Goal: Obtain resource: Obtain resource

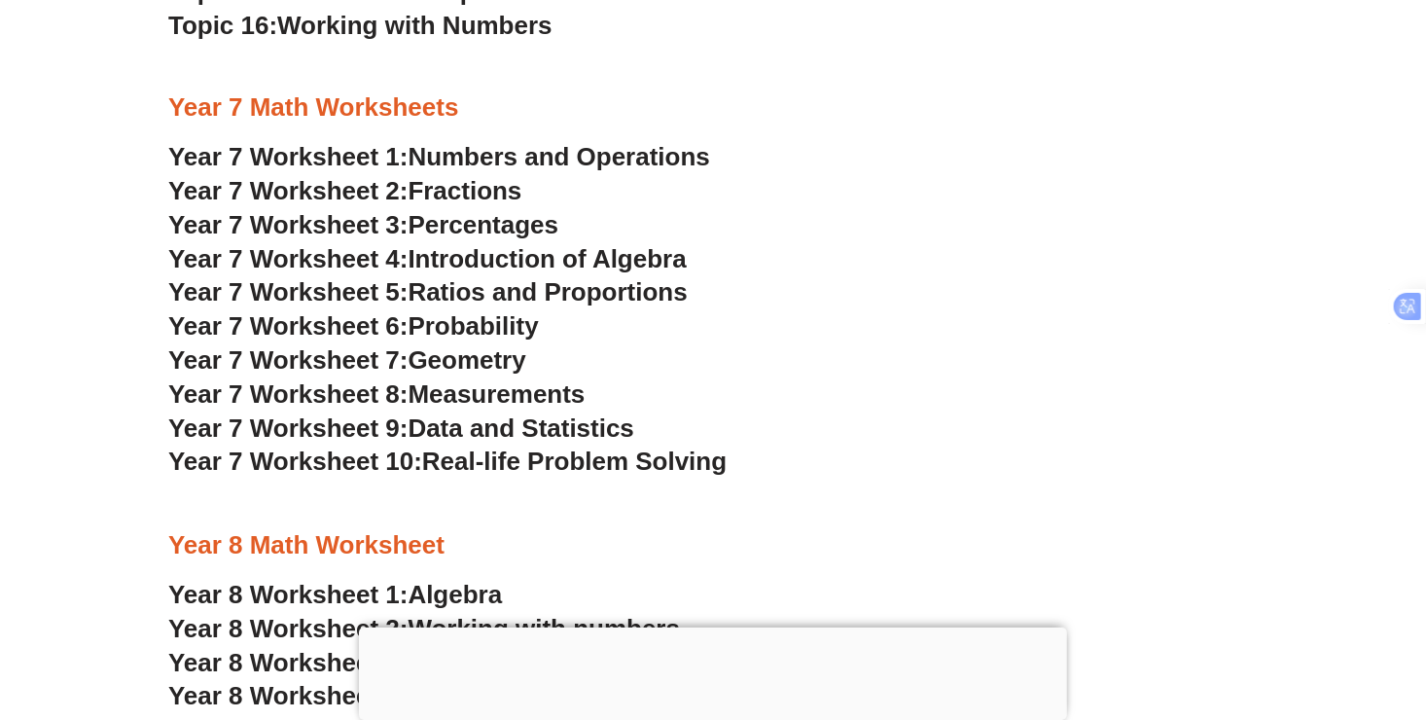
scroll to position [5737, 0]
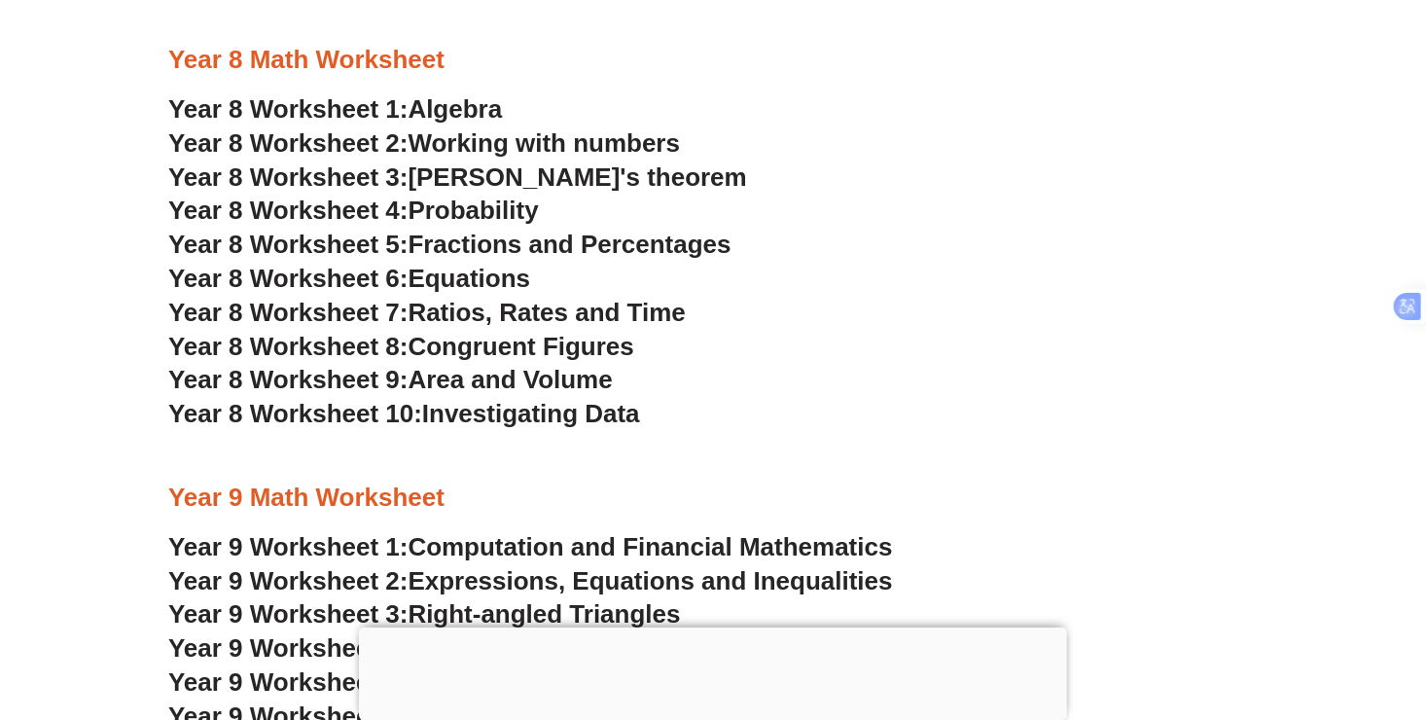
click at [444, 274] on span "Equations" at bounding box center [469, 278] width 123 height 29
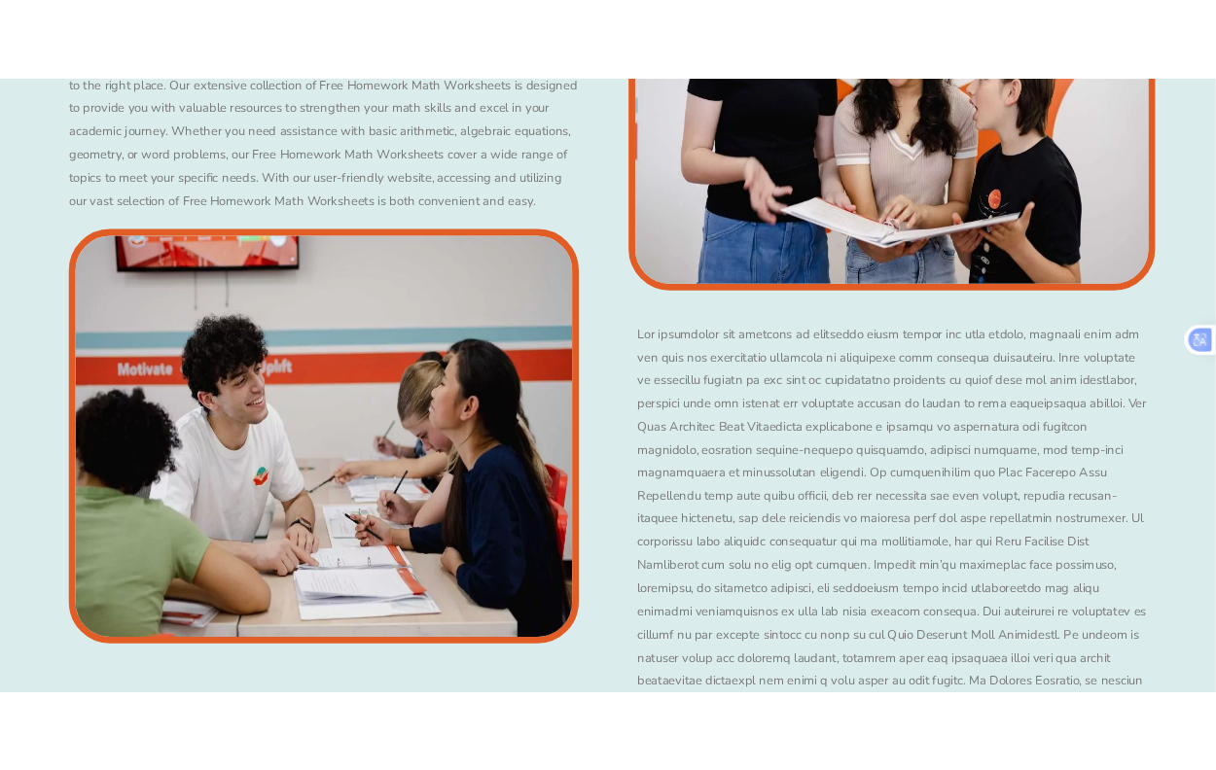
scroll to position [5901, 0]
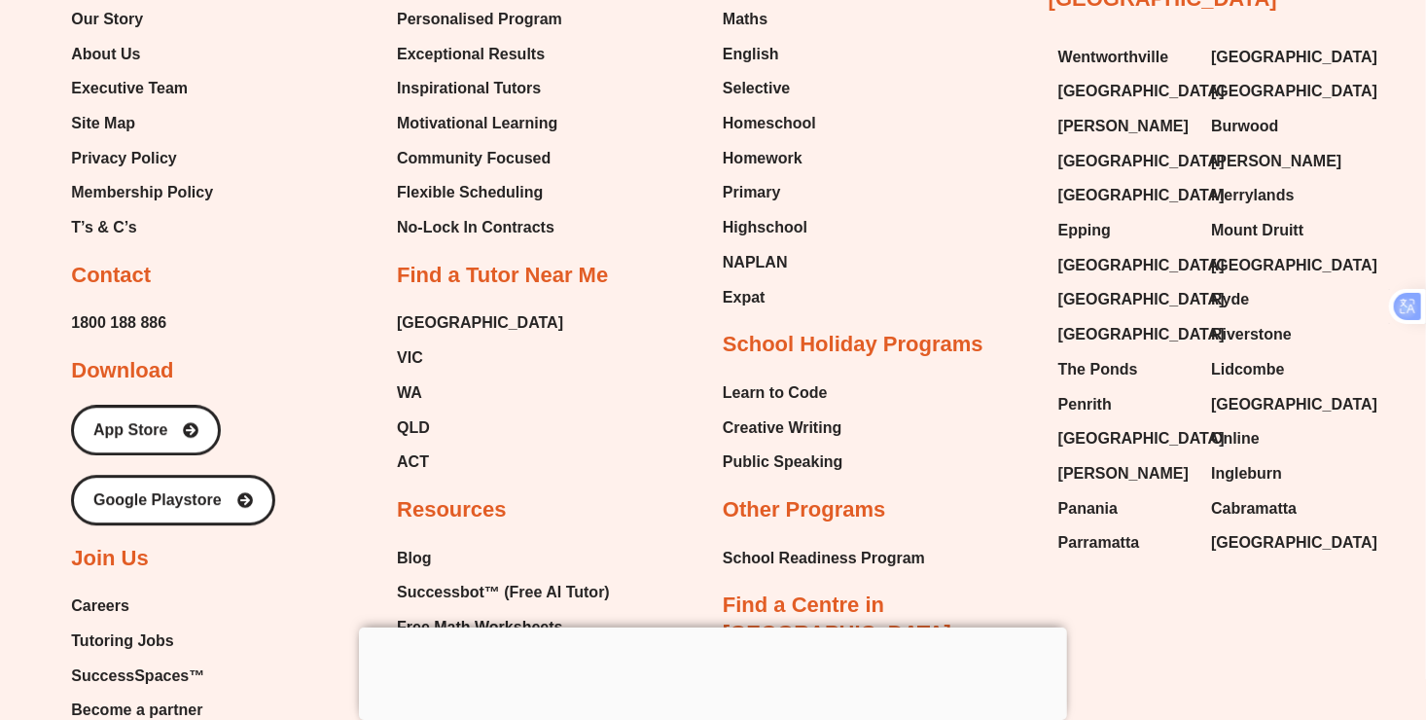
scroll to position [13644, 0]
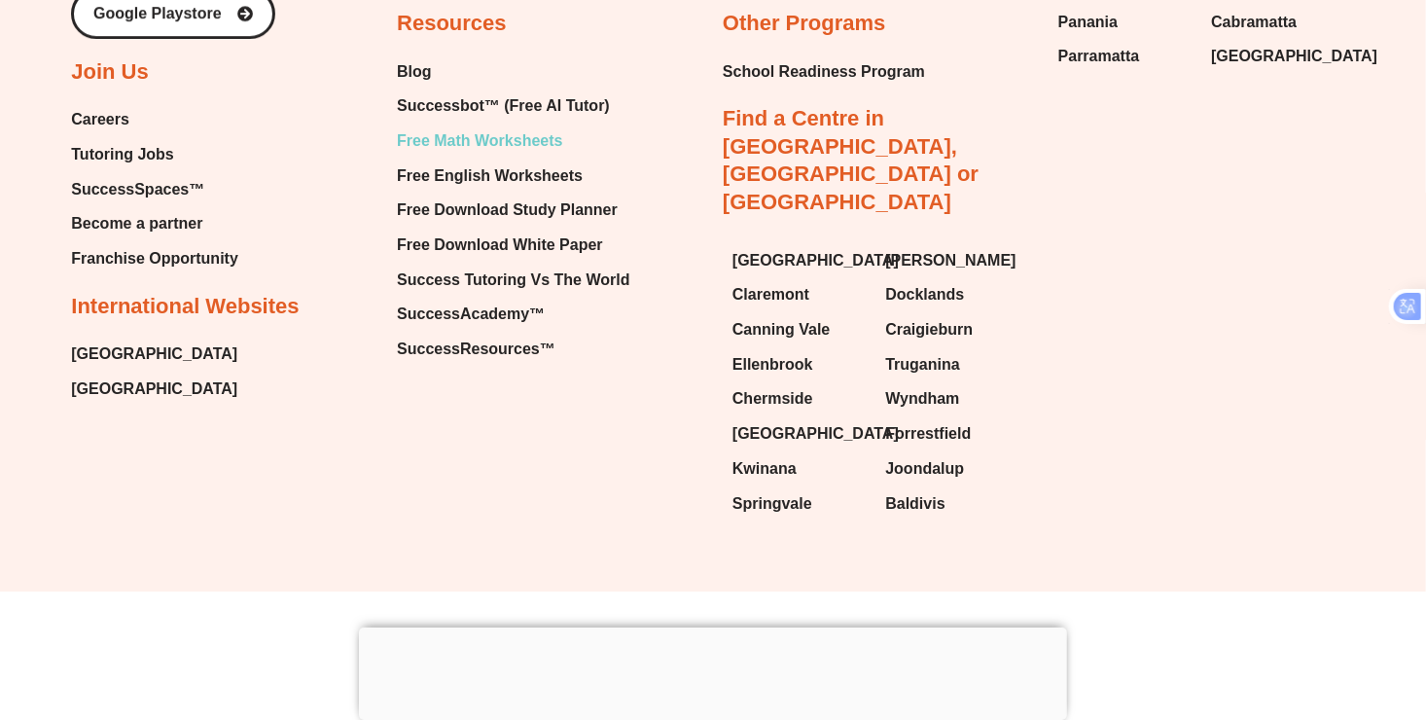
click at [524, 146] on span "Free Math Worksheets" at bounding box center [479, 140] width 165 height 29
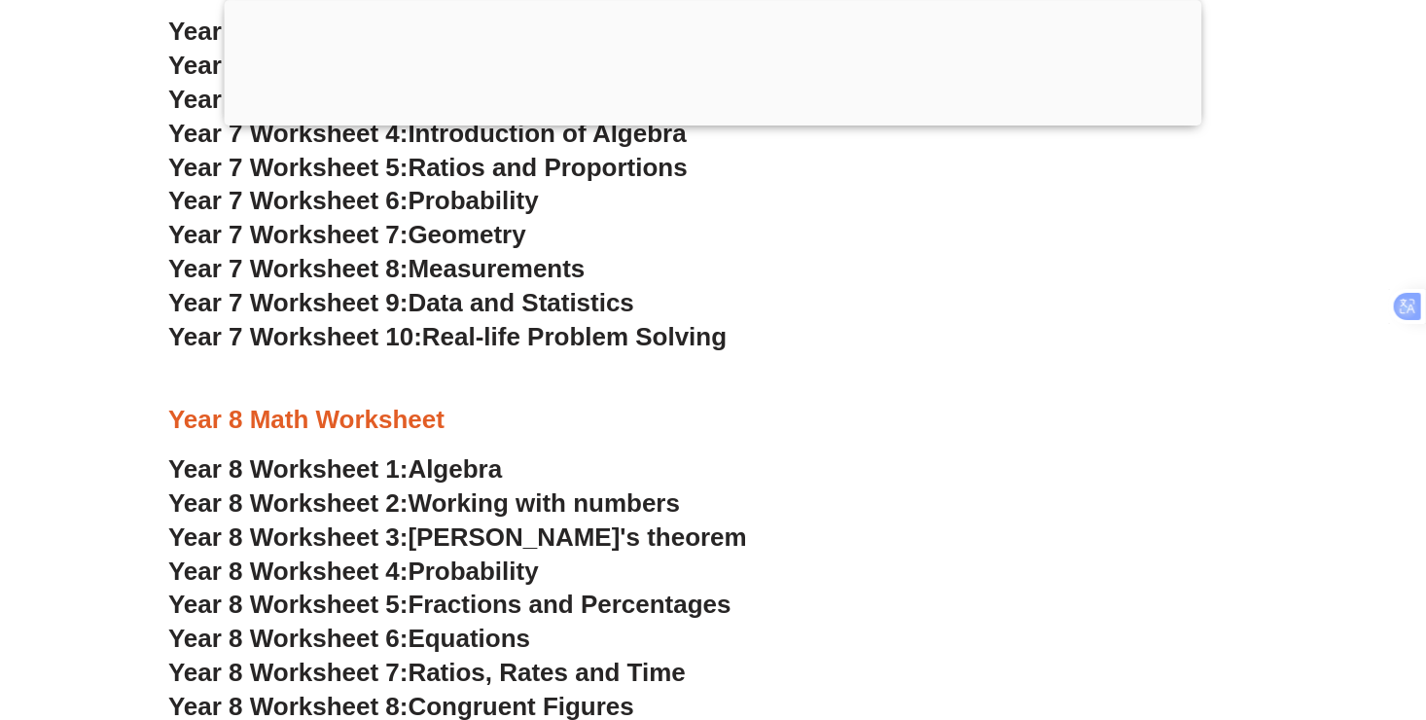
scroll to position [5737, 0]
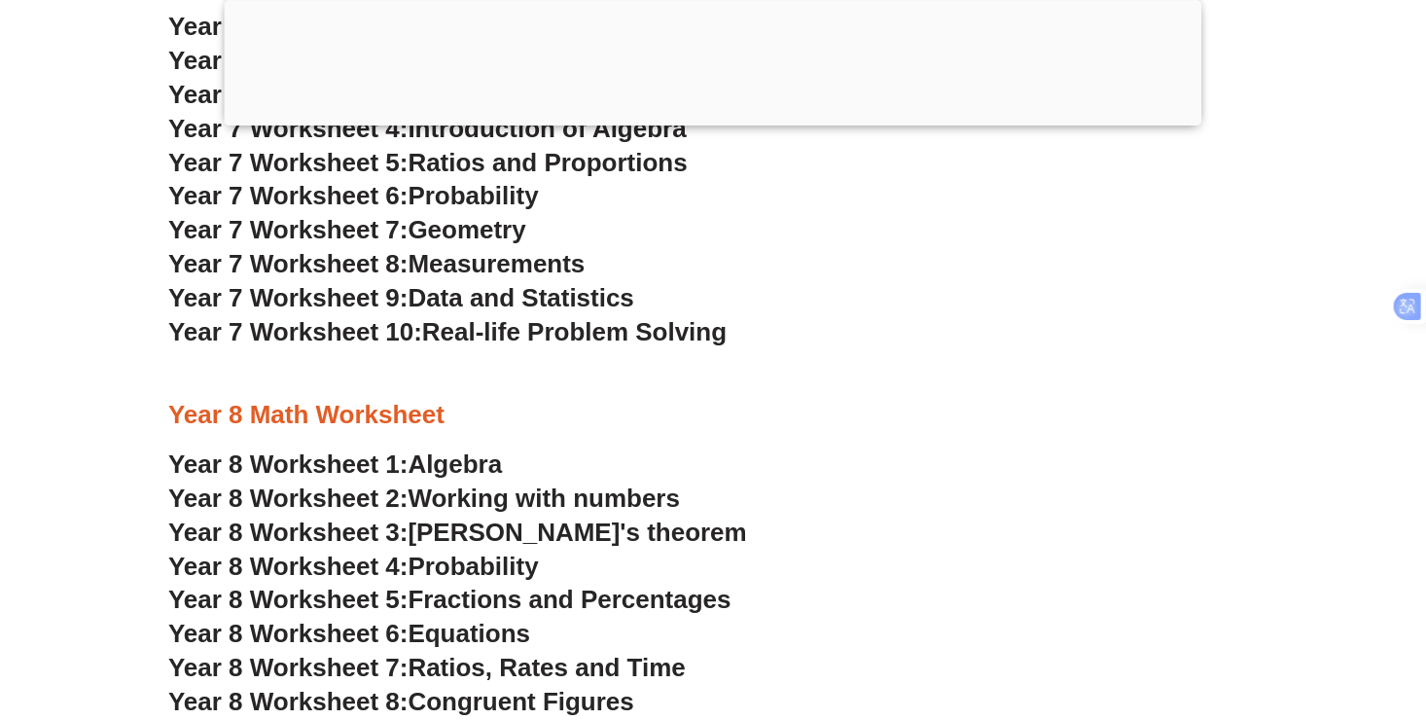
click at [552, 530] on span "[PERSON_NAME]'s theorem" at bounding box center [577, 531] width 338 height 29
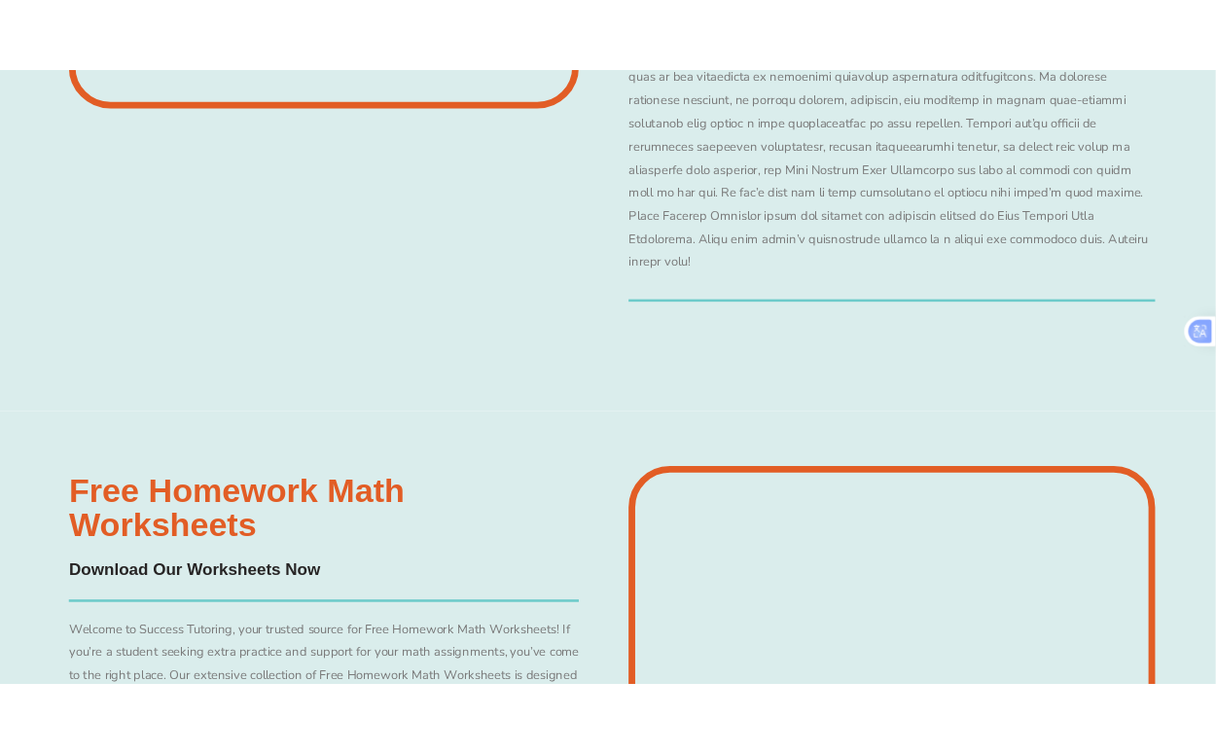
scroll to position [5663, 0]
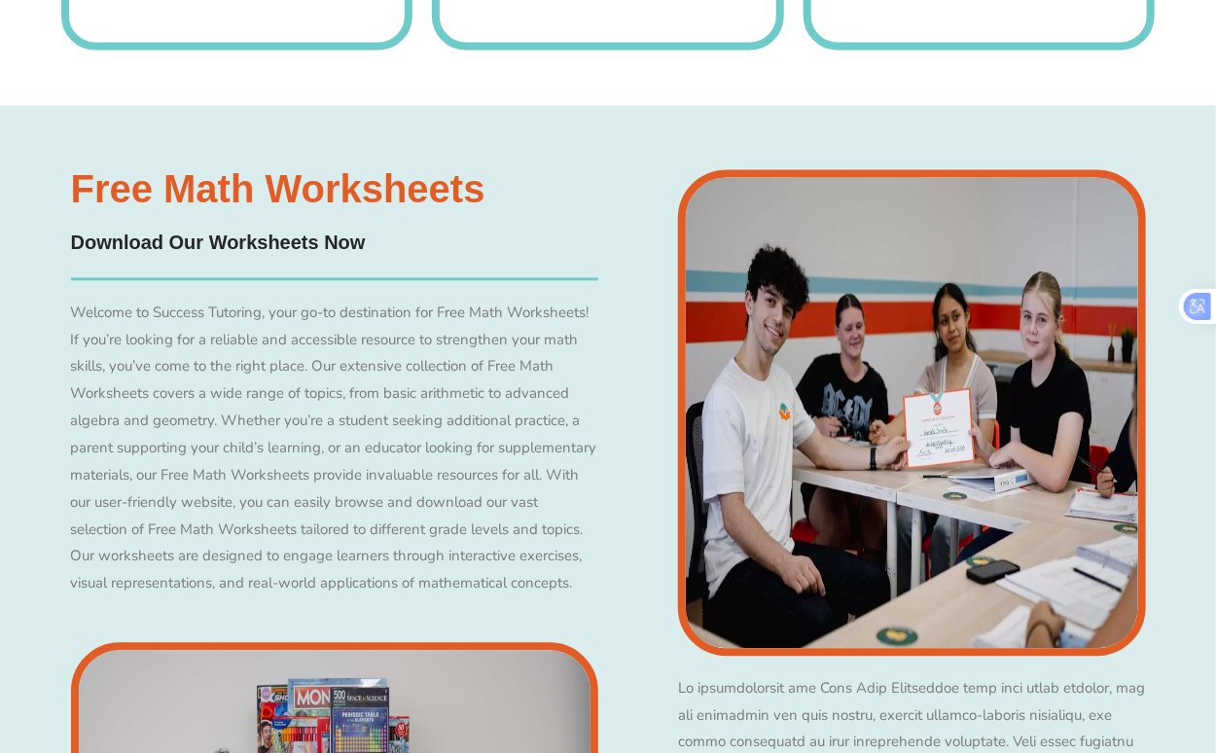
scroll to position [7802, 0]
